Goal: Task Accomplishment & Management: Manage account settings

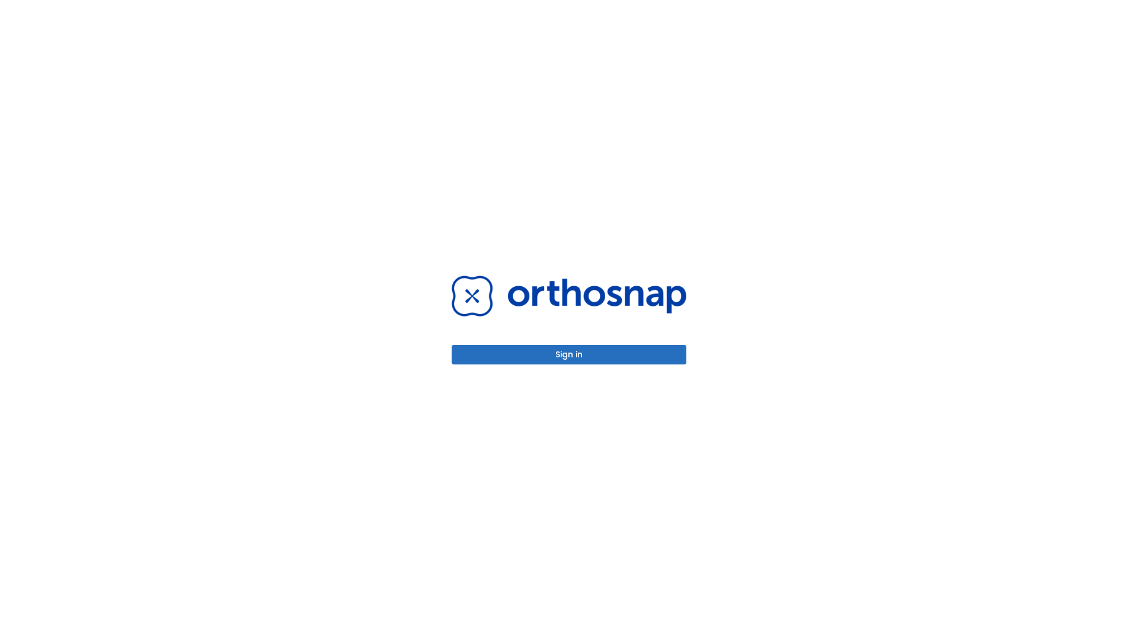
click at [569, 354] on button "Sign in" at bounding box center [568, 355] width 235 height 20
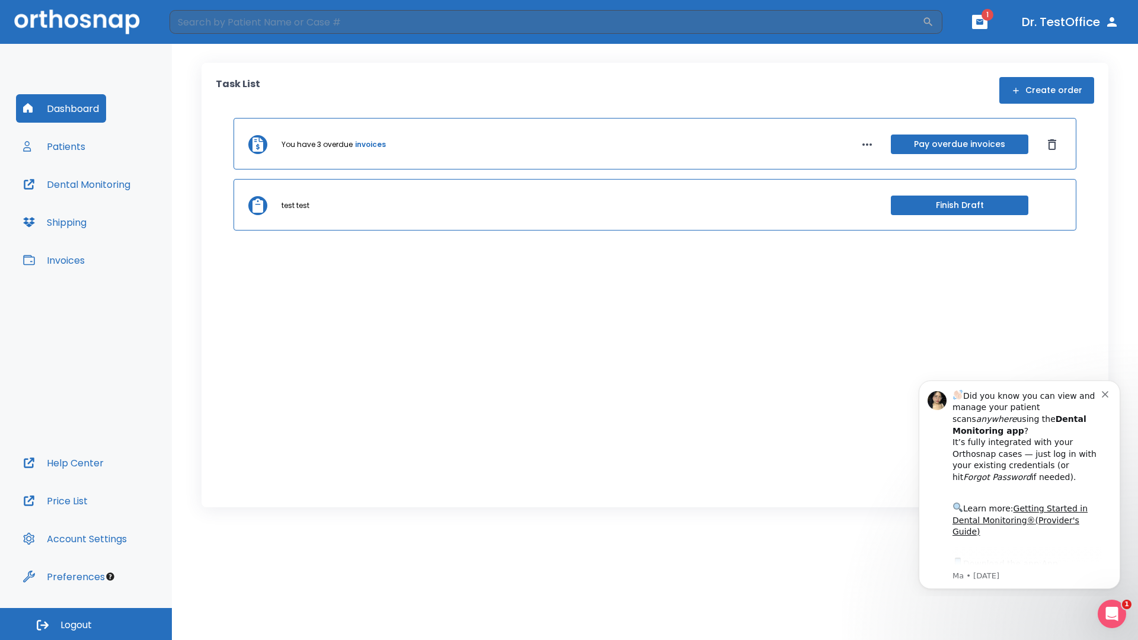
click at [86, 624] on span "Logout" at bounding box center [75, 625] width 31 height 13
